Goal: Navigation & Orientation: Find specific page/section

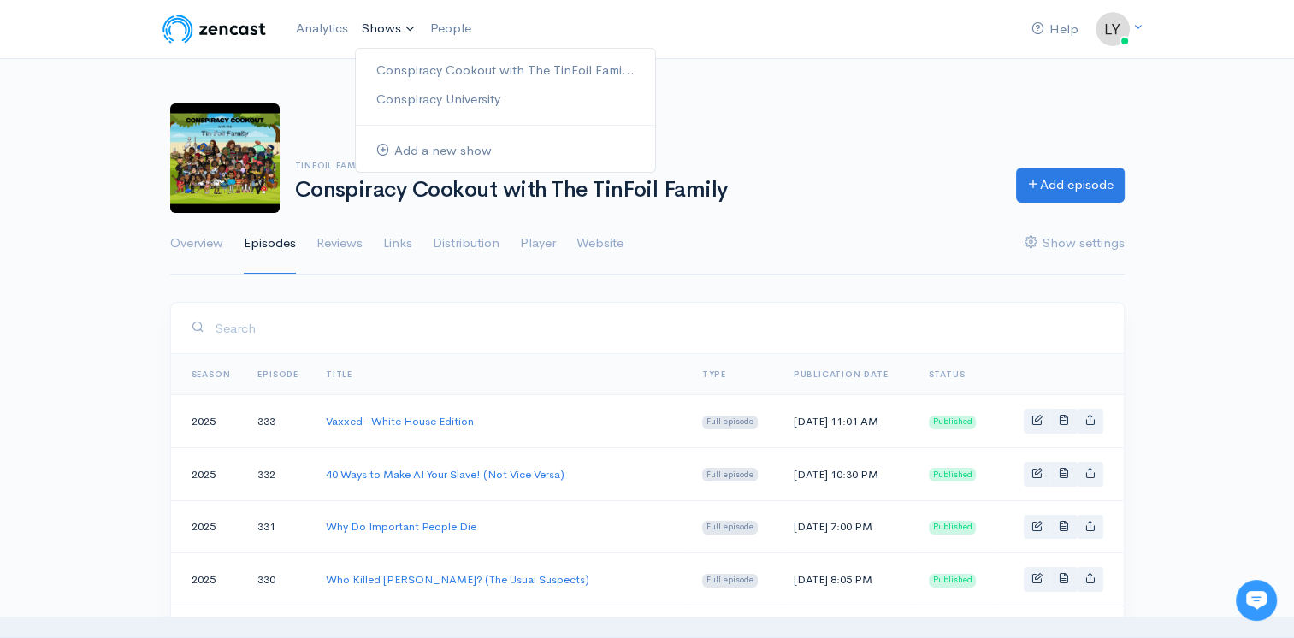
click at [381, 26] on link "Shows" at bounding box center [389, 29] width 68 height 38
click at [399, 92] on link "Conspiracy University" at bounding box center [505, 100] width 299 height 30
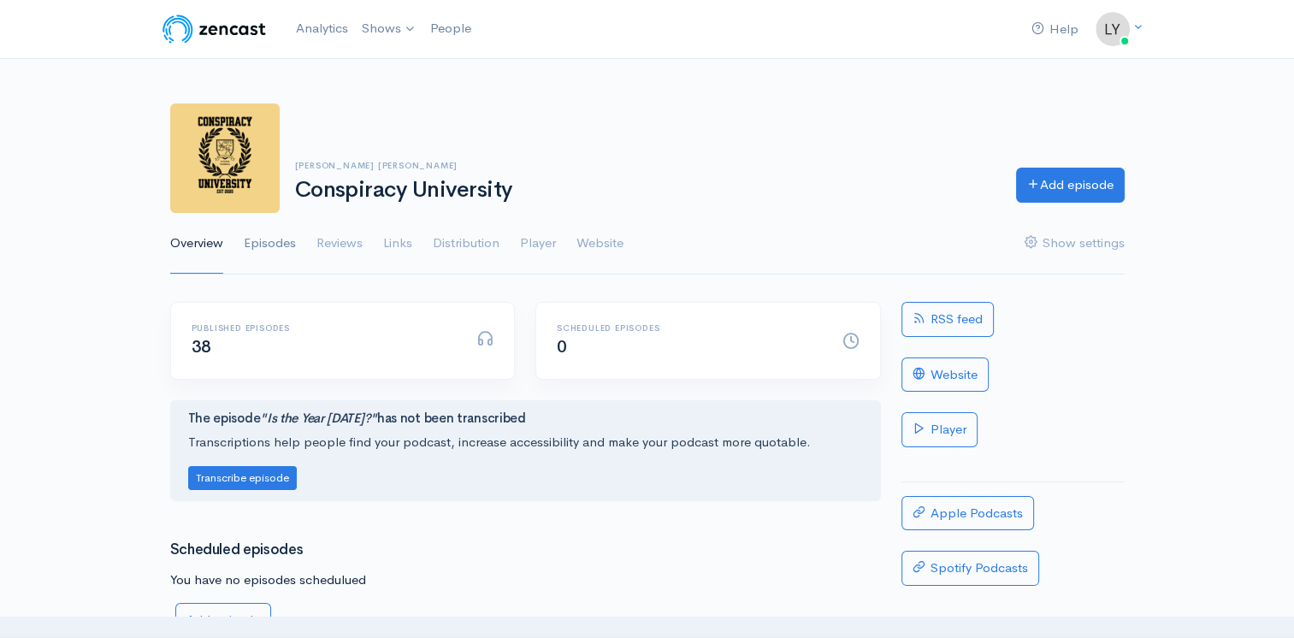
click at [263, 240] on link "Episodes" at bounding box center [270, 244] width 52 height 62
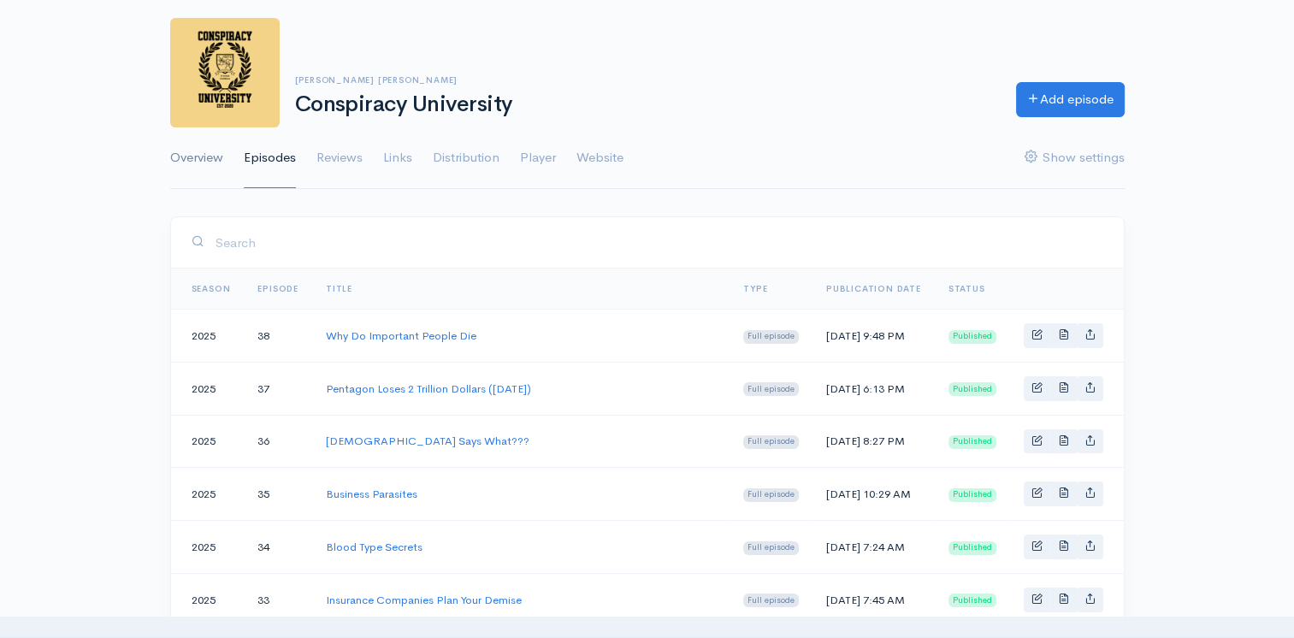
click at [192, 156] on link "Overview" at bounding box center [196, 158] width 53 height 62
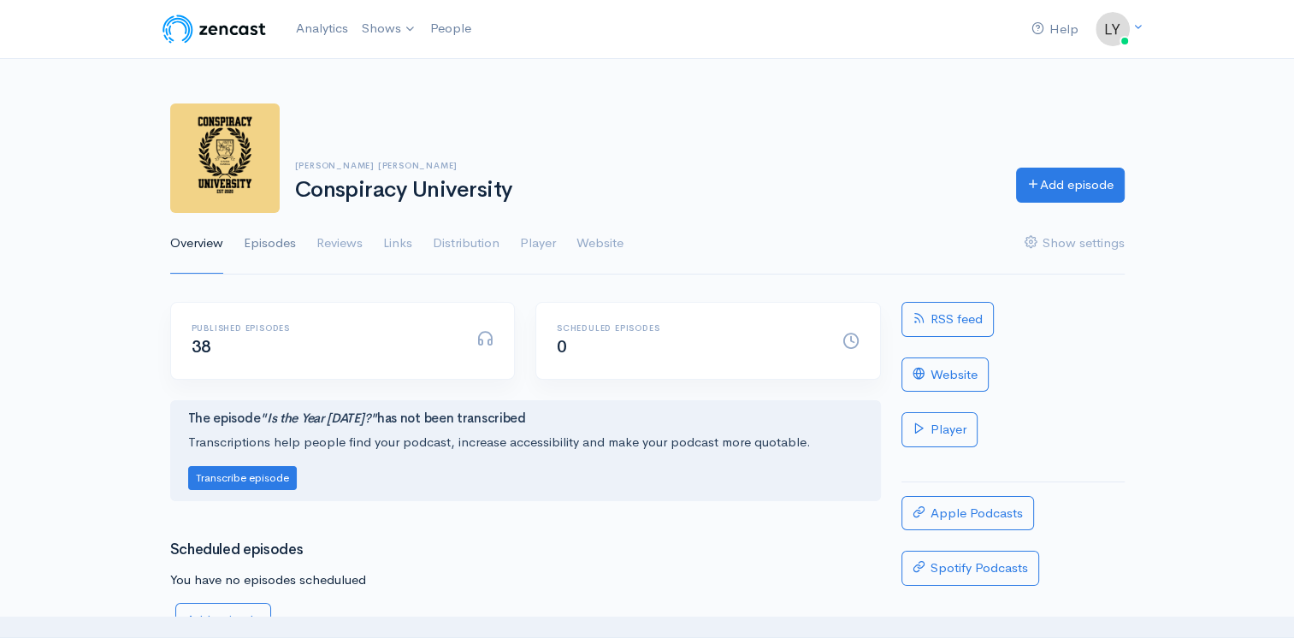
click at [274, 238] on link "Episodes" at bounding box center [270, 244] width 52 height 62
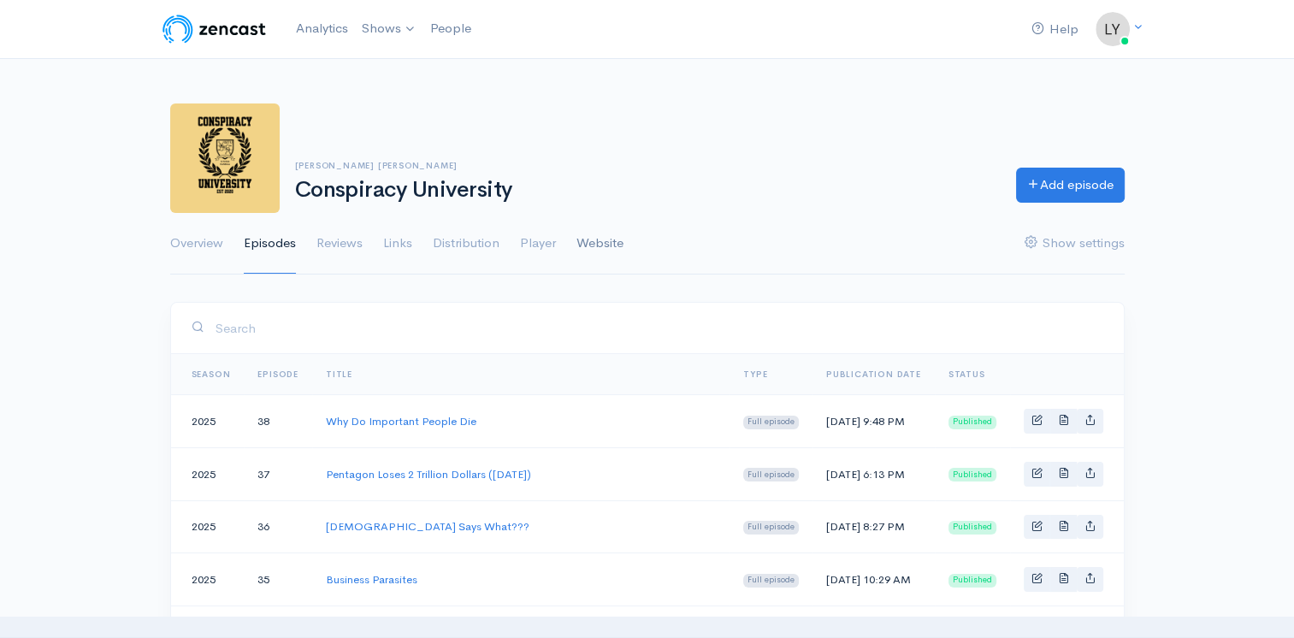
click at [612, 236] on link "Website" at bounding box center [600, 244] width 47 height 62
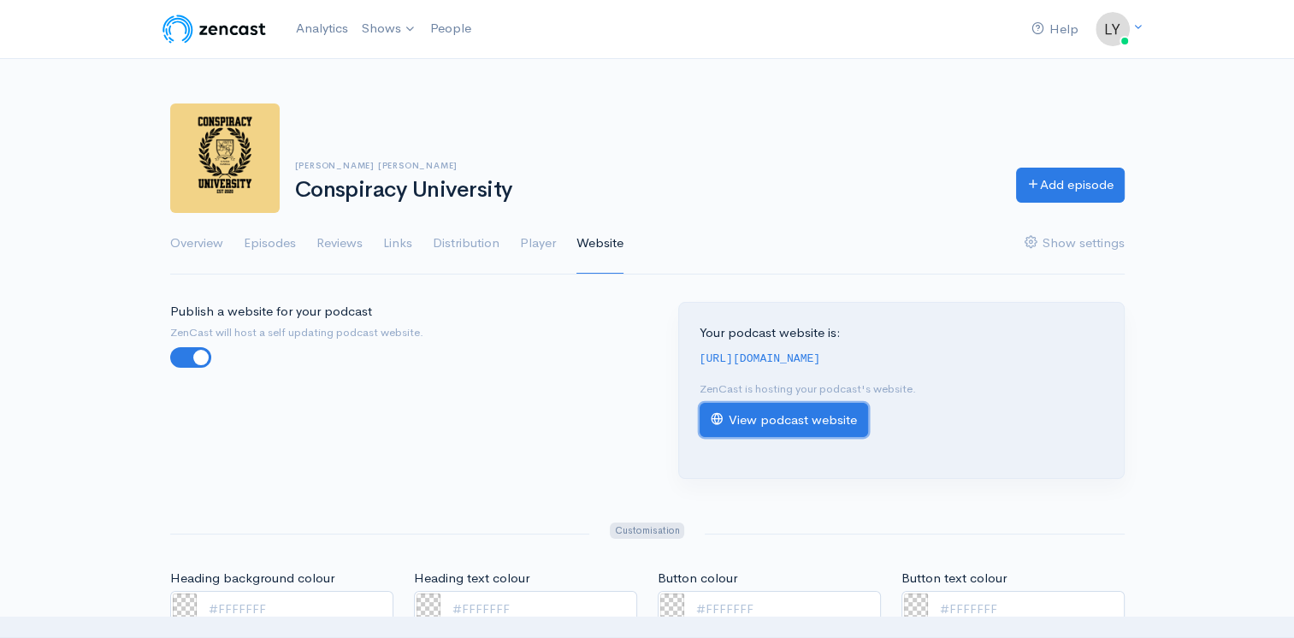
click at [784, 419] on link "View podcast website" at bounding box center [784, 420] width 169 height 35
click at [308, 32] on link "Analytics" at bounding box center [322, 28] width 66 height 37
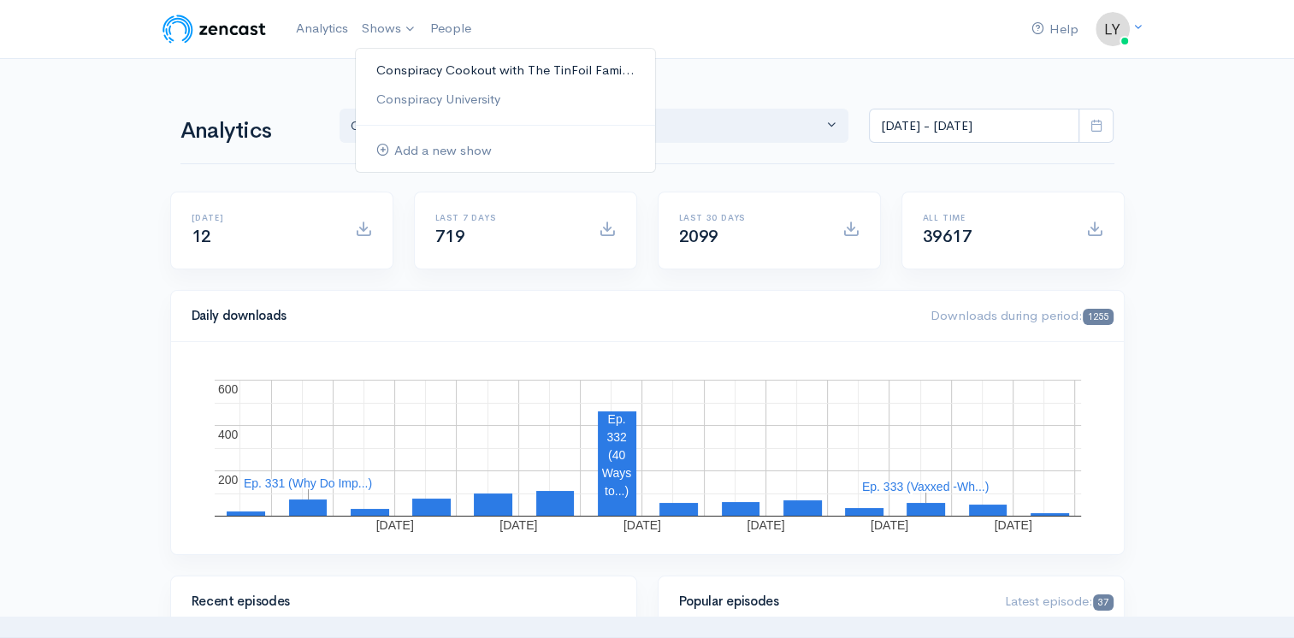
click at [391, 63] on link "Conspiracy Cookout with The TinFoil Fami..." at bounding box center [505, 71] width 299 height 30
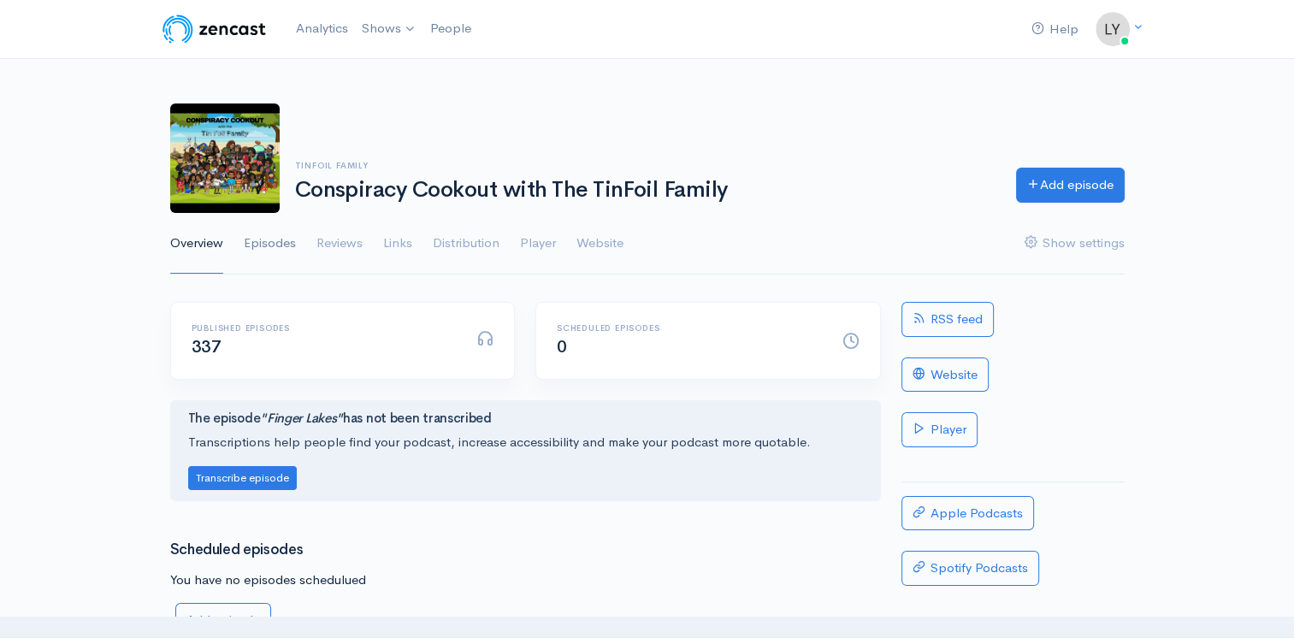
click at [284, 248] on link "Episodes" at bounding box center [270, 244] width 52 height 62
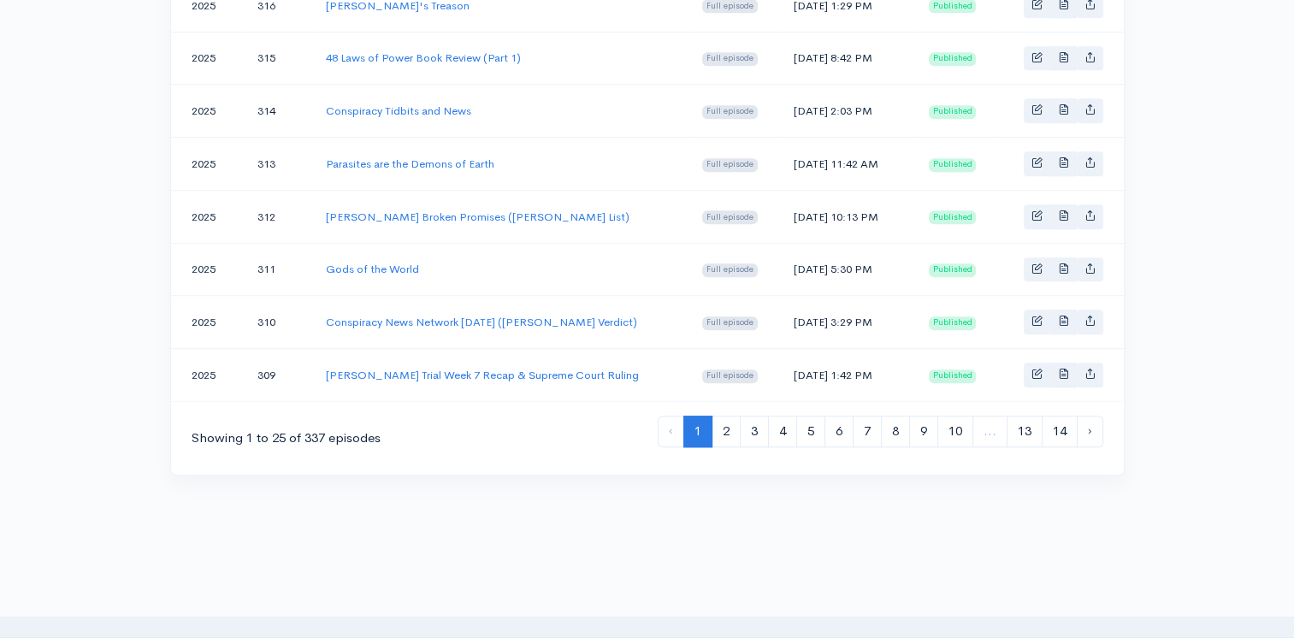
scroll to position [1379, 0]
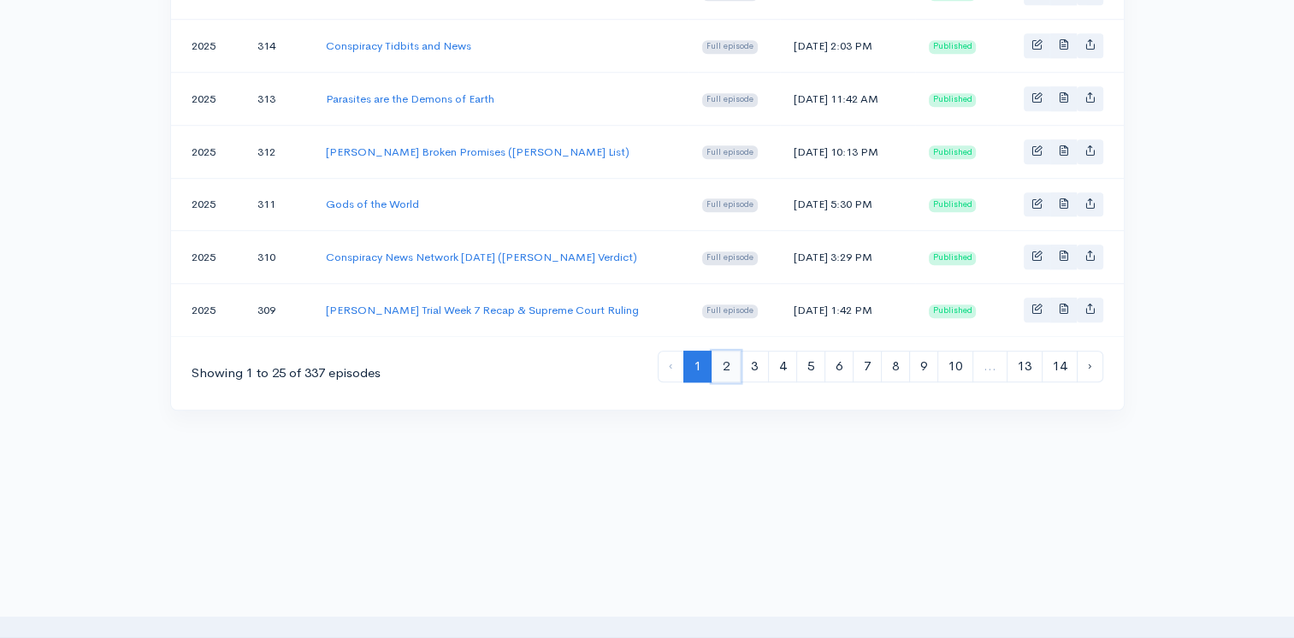
click at [723, 354] on link "2" at bounding box center [726, 367] width 29 height 32
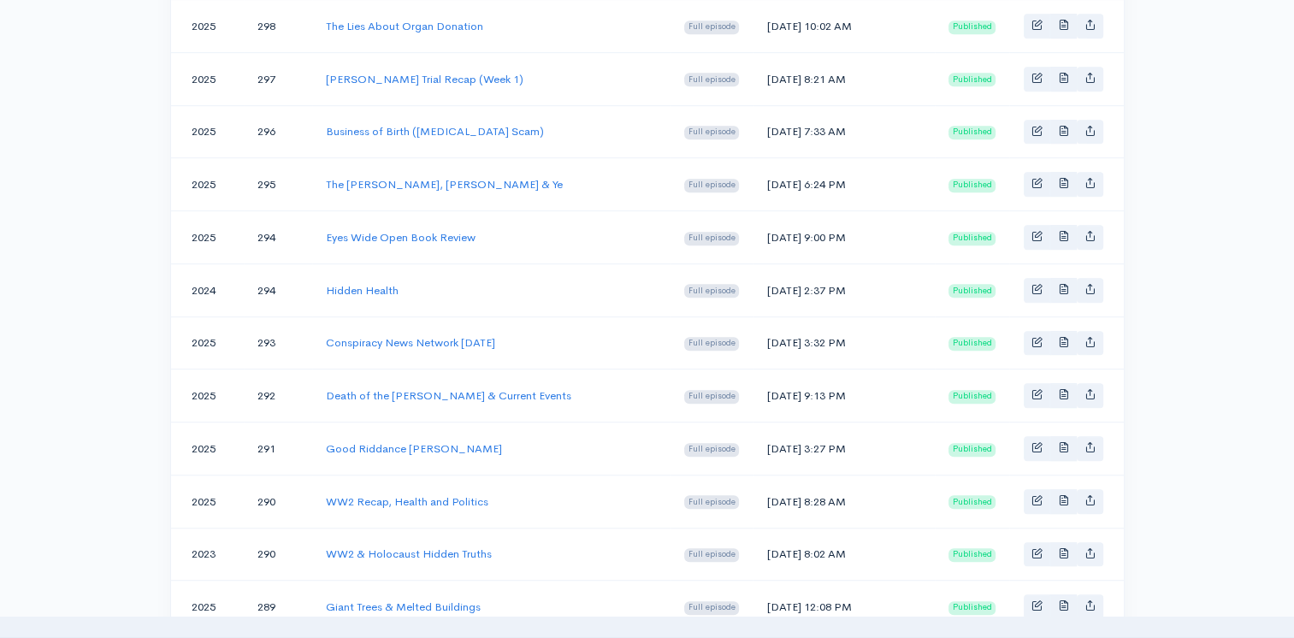
scroll to position [1369, 0]
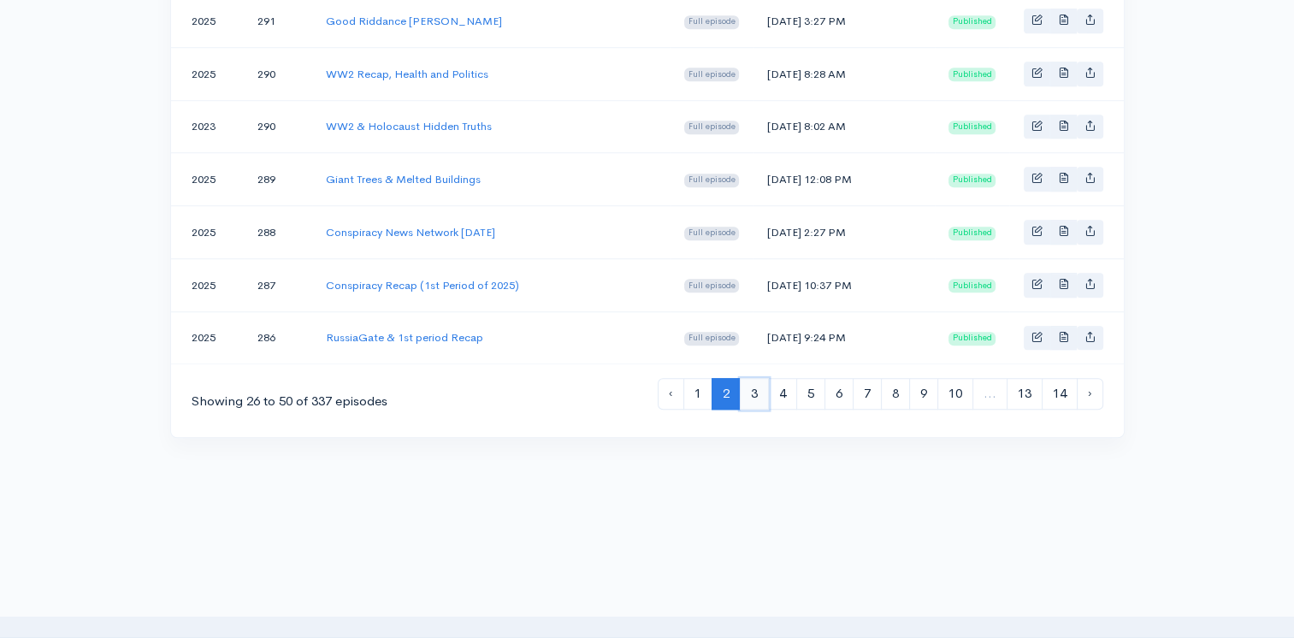
click at [756, 378] on link "3" at bounding box center [754, 394] width 29 height 32
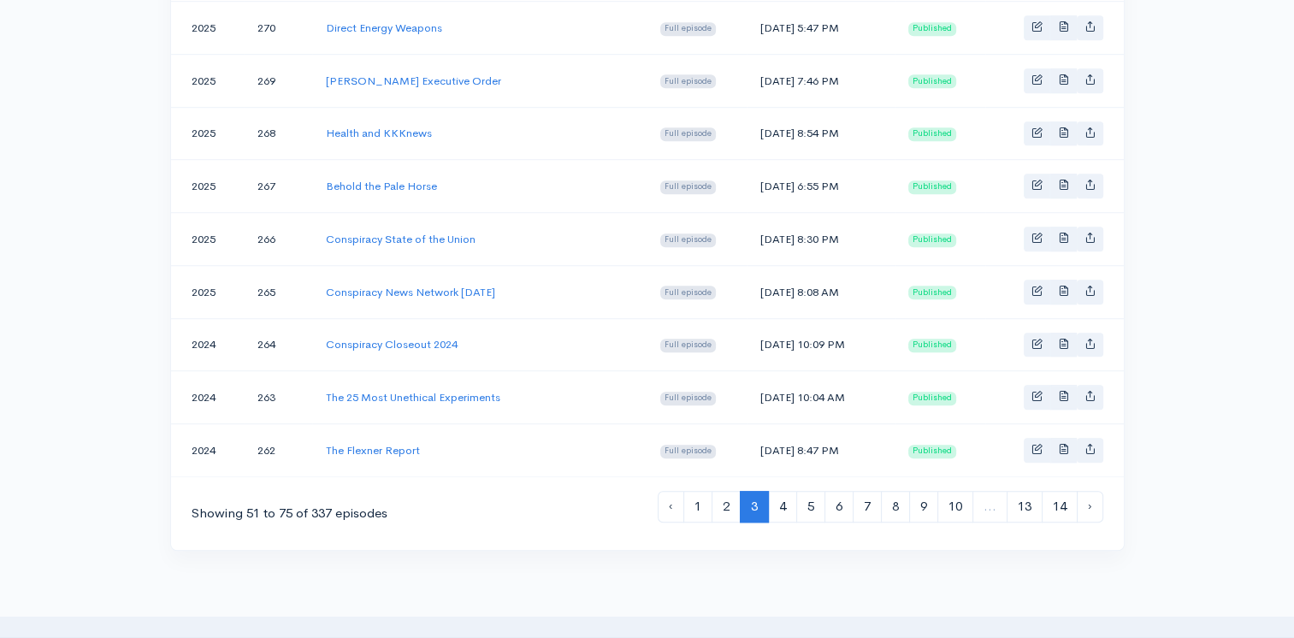
scroll to position [1379, 0]
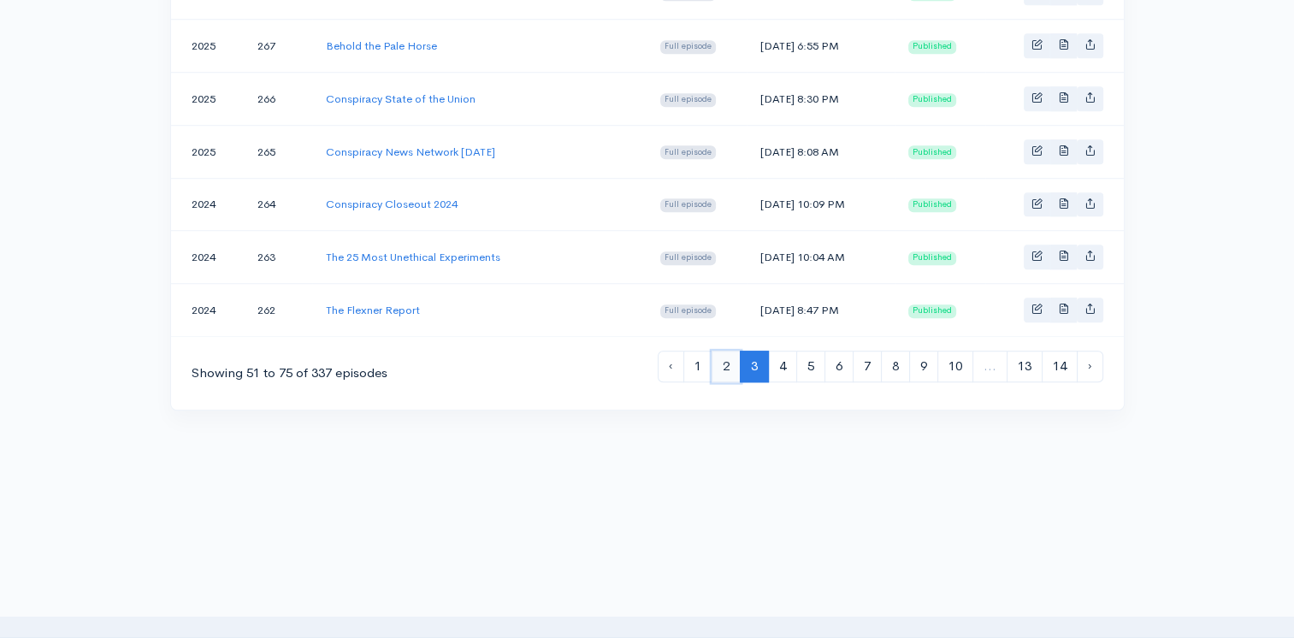
click at [726, 359] on link "2" at bounding box center [726, 367] width 29 height 32
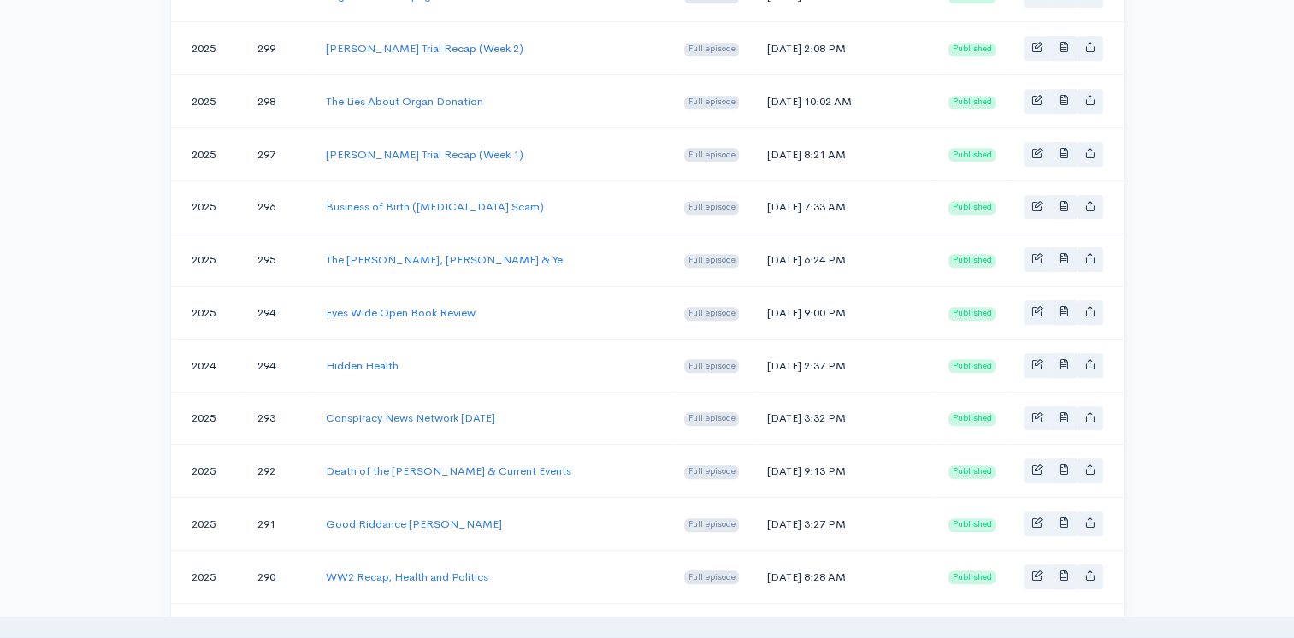
scroll to position [1379, 0]
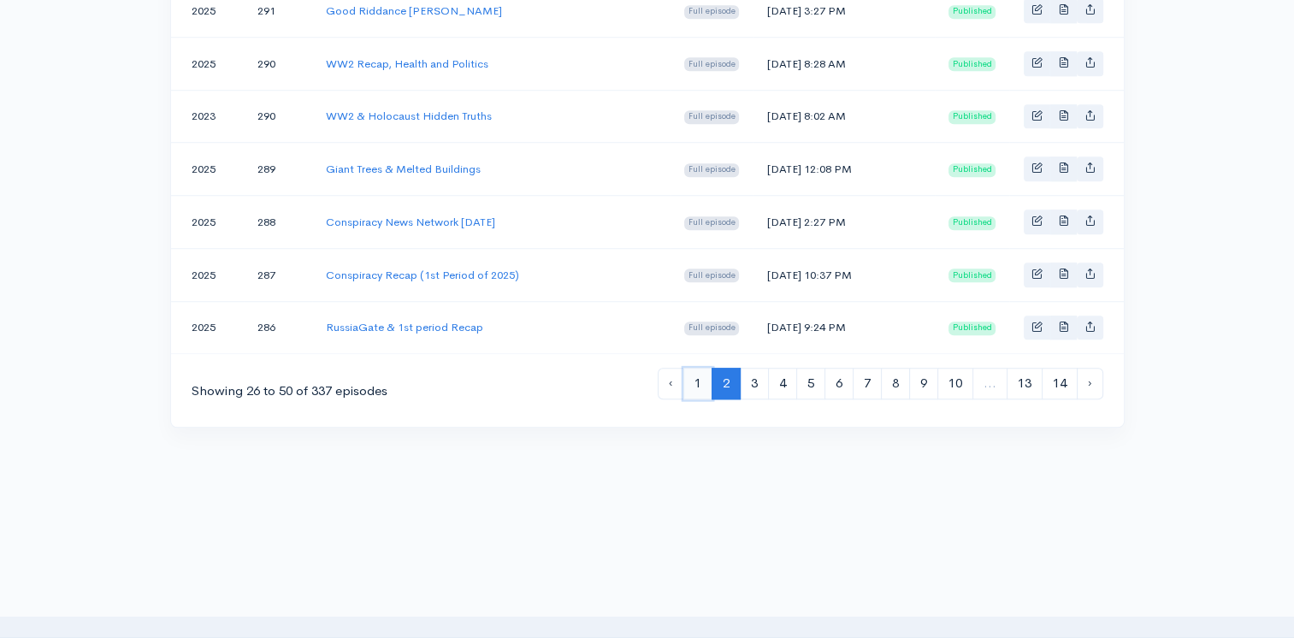
click at [700, 368] on link "1" at bounding box center [697, 384] width 29 height 32
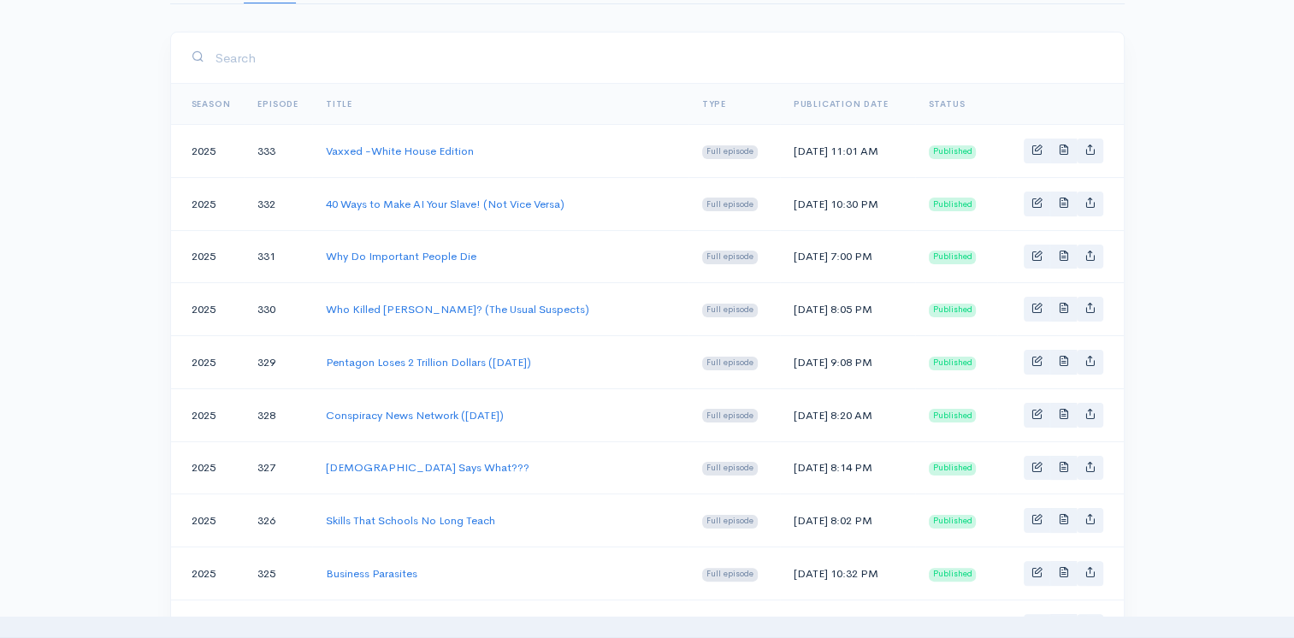
scroll to position [267, 0]
